Goal: Information Seeking & Learning: Learn about a topic

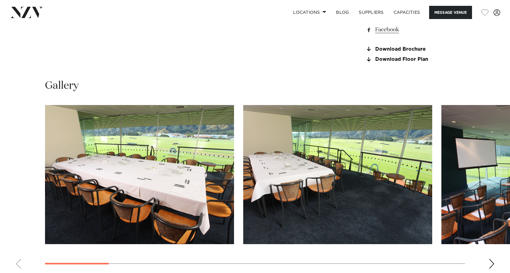
scroll to position [561, 0]
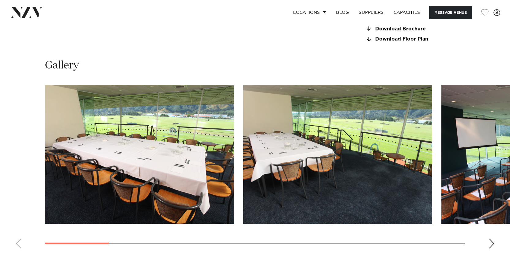
click at [491, 242] on div "Next slide" at bounding box center [492, 243] width 6 height 10
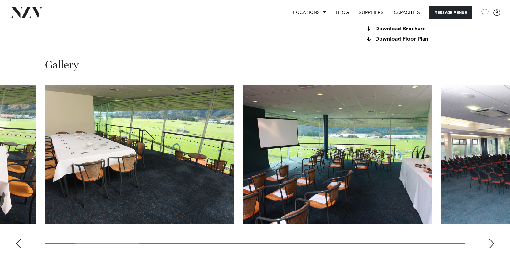
click at [491, 242] on div "Next slide" at bounding box center [492, 243] width 6 height 10
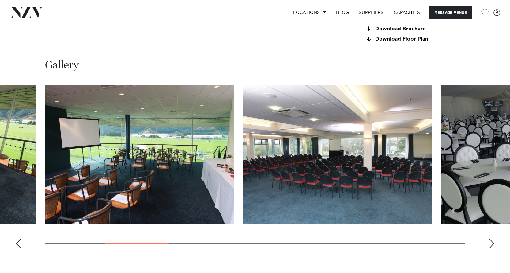
click at [491, 242] on div "Next slide" at bounding box center [492, 243] width 6 height 10
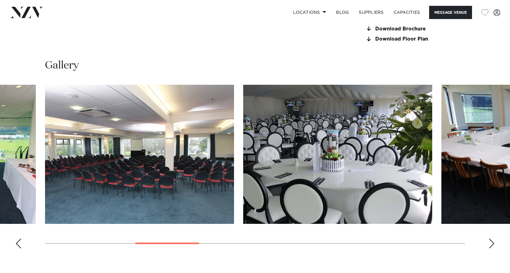
click at [491, 242] on div "Next slide" at bounding box center [492, 243] width 6 height 10
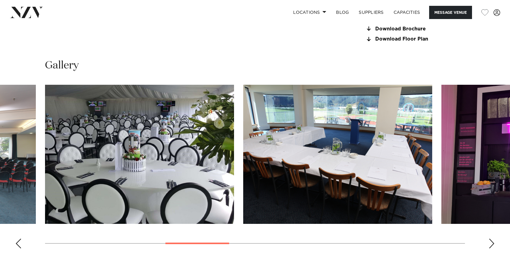
click at [491, 242] on div "Next slide" at bounding box center [492, 243] width 6 height 10
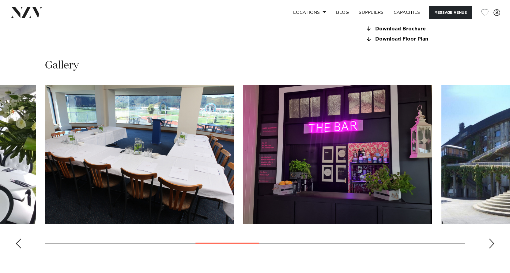
click at [491, 242] on div "Next slide" at bounding box center [492, 243] width 6 height 10
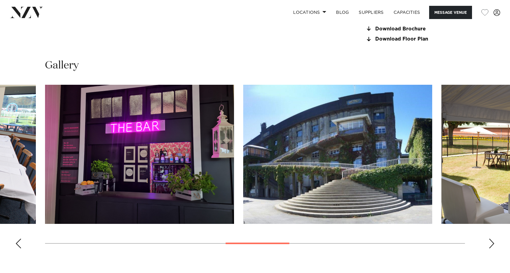
click at [491, 242] on div "Next slide" at bounding box center [492, 243] width 6 height 10
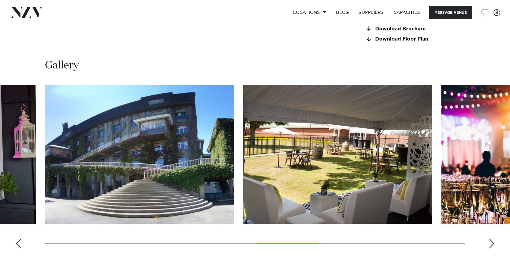
click at [491, 242] on div "Next slide" at bounding box center [492, 243] width 6 height 10
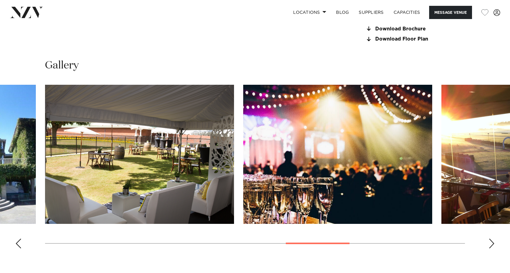
click at [491, 242] on div "Next slide" at bounding box center [492, 243] width 6 height 10
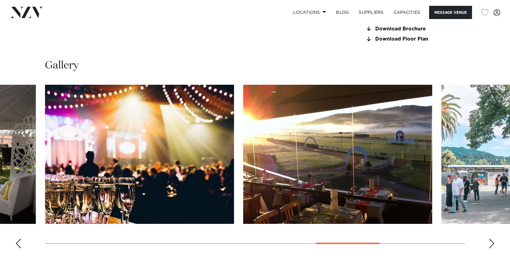
click at [491, 242] on div "Next slide" at bounding box center [492, 243] width 6 height 10
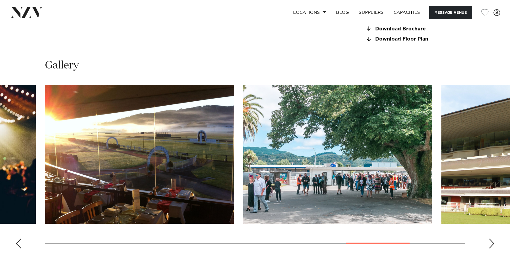
click at [491, 242] on div "Next slide" at bounding box center [492, 243] width 6 height 10
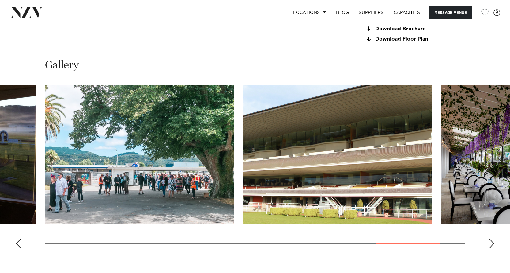
click at [491, 242] on div "Next slide" at bounding box center [492, 243] width 6 height 10
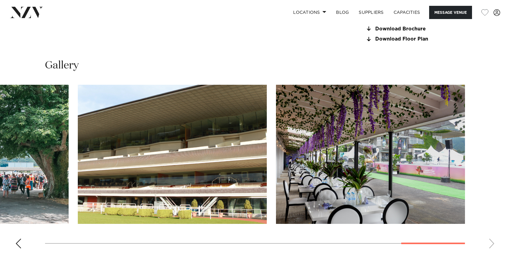
click at [491, 242] on swiper-container at bounding box center [255, 169] width 510 height 168
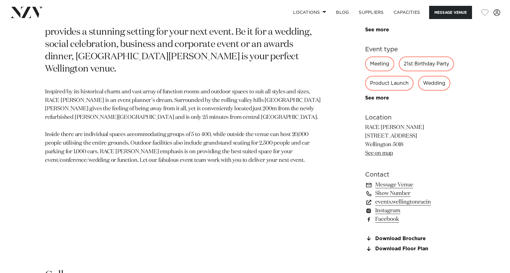
scroll to position [333, 0]
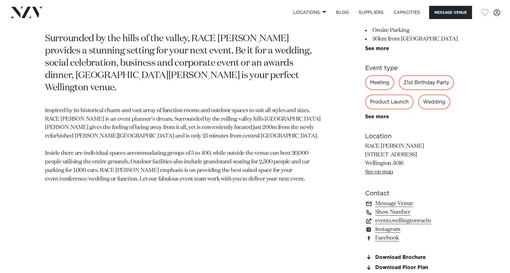
click at [423, 84] on div "21st Birthday Party" at bounding box center [426, 82] width 55 height 15
click at [372, 117] on link "See more" at bounding box center [389, 116] width 48 height 5
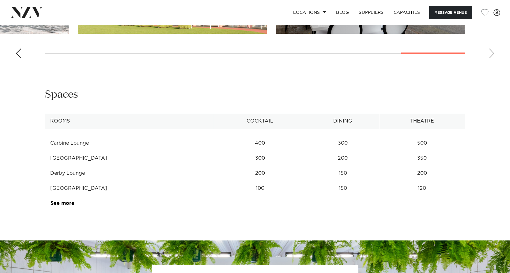
scroll to position [830, 0]
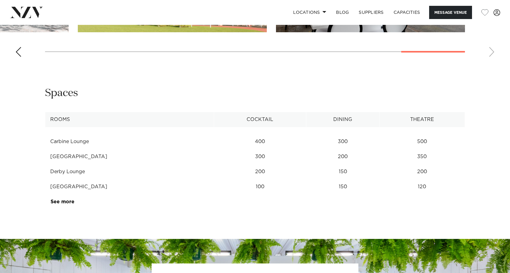
click at [55, 204] on link "See more" at bounding box center [75, 201] width 48 height 5
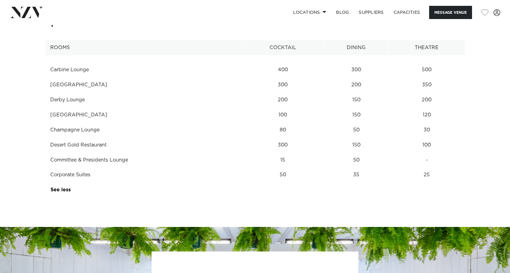
scroll to position [894, 0]
